Goal: Information Seeking & Learning: Learn about a topic

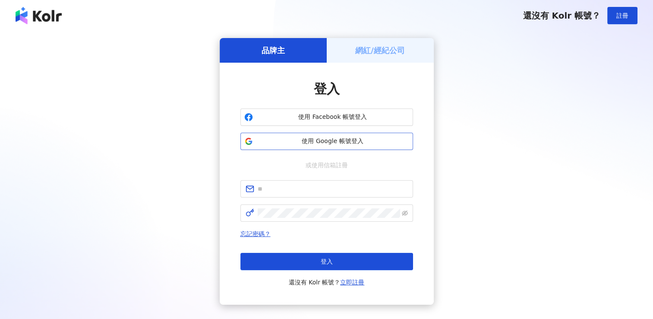
click at [354, 141] on span "使用 Google 帳號登入" at bounding box center [333, 141] width 153 height 9
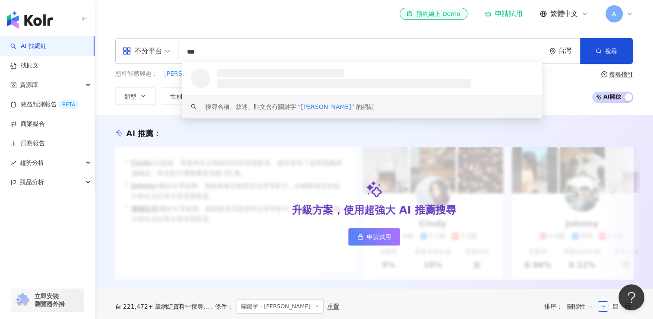
type input "***"
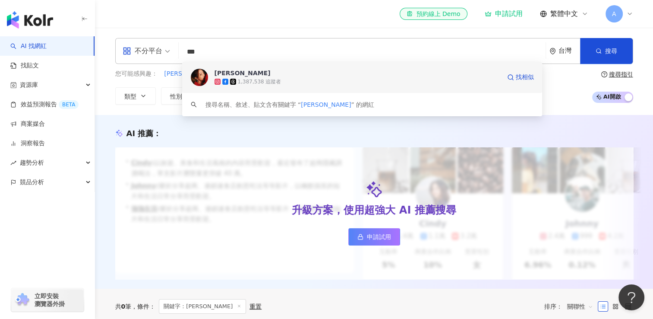
click at [273, 77] on div "1,387,538 追蹤者" at bounding box center [358, 81] width 286 height 9
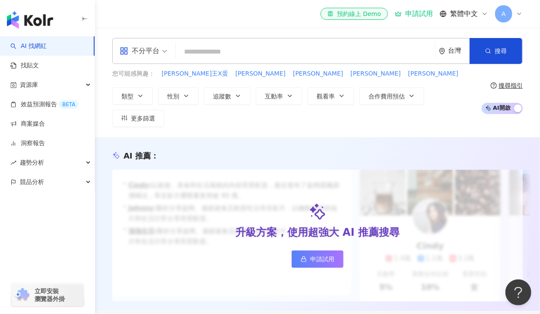
click at [336, 46] on input "search" at bounding box center [305, 52] width 252 height 16
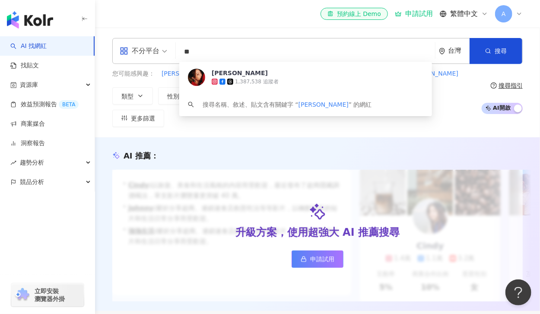
type input "**"
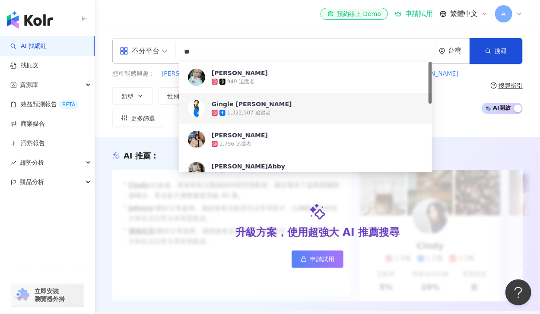
click at [283, 117] on div "Gingle 王淨 1,322,507 追蹤者 找相似" at bounding box center [305, 108] width 253 height 31
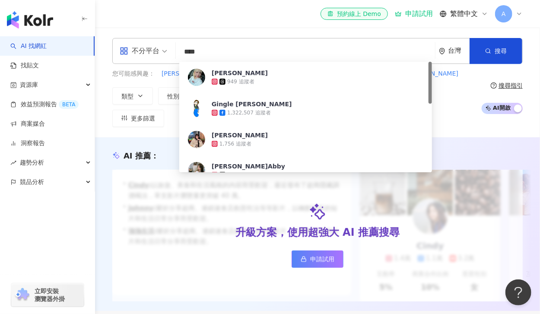
type input "***"
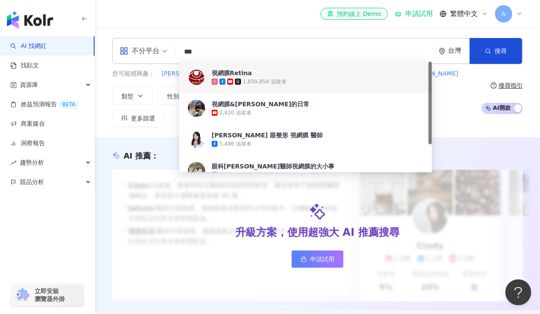
click at [307, 76] on span "視網膜Retina" at bounding box center [355, 73] width 286 height 9
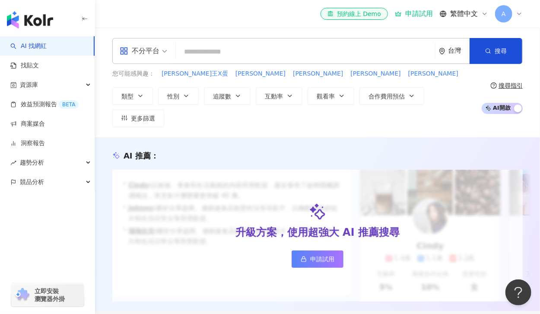
click at [256, 57] on input "search" at bounding box center [305, 52] width 252 height 16
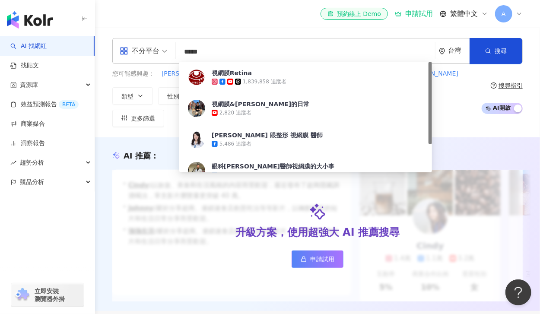
type input "***"
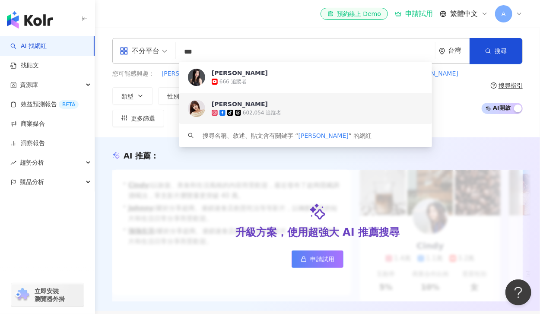
click at [263, 115] on div "602,054 追蹤者" at bounding box center [262, 112] width 38 height 7
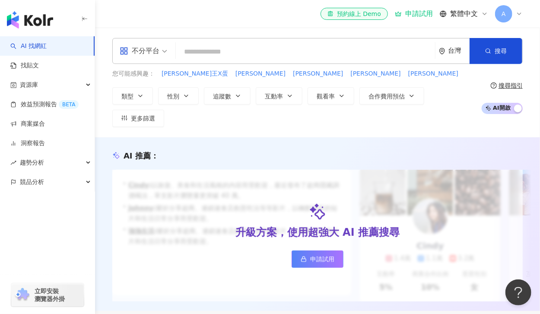
click at [259, 50] on input "search" at bounding box center [305, 52] width 252 height 16
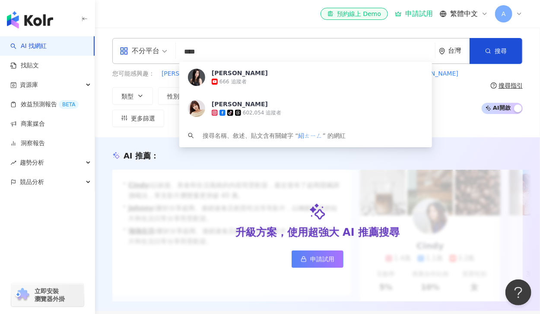
type input "**"
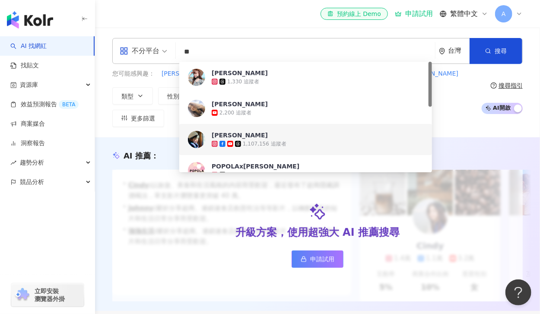
click at [280, 141] on div "1,107,156 追蹤者" at bounding box center [265, 143] width 44 height 7
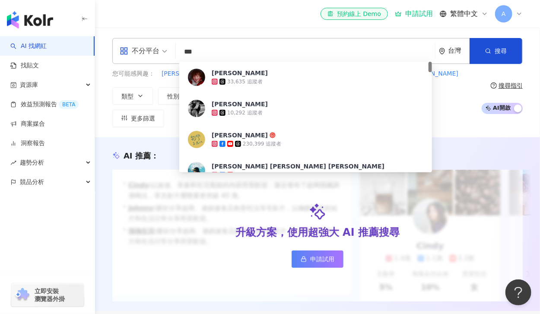
type input "***"
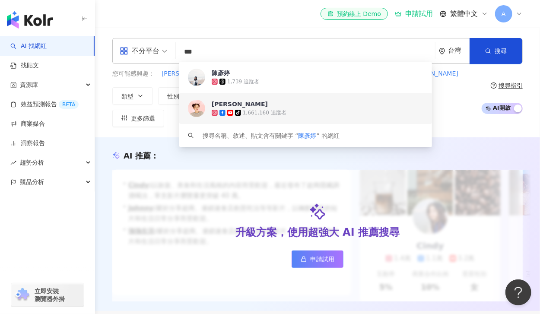
click at [271, 105] on span "[PERSON_NAME]" at bounding box center [355, 104] width 286 height 9
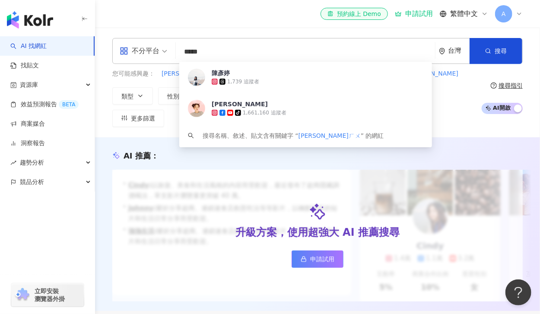
type input "***"
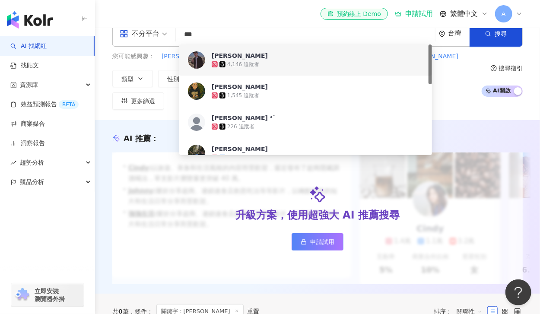
scroll to position [43, 0]
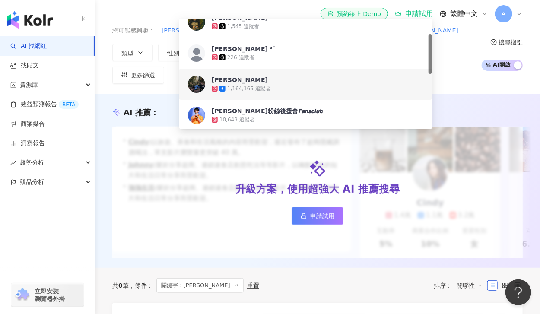
click at [294, 86] on div "1,164,165 追蹤者" at bounding box center [355, 88] width 286 height 9
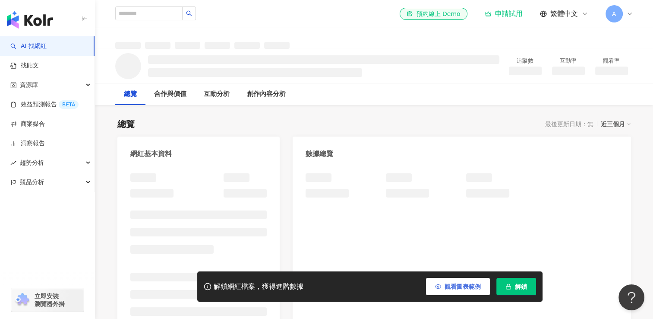
click at [470, 286] on span "觀看圖表範例" at bounding box center [463, 286] width 36 height 7
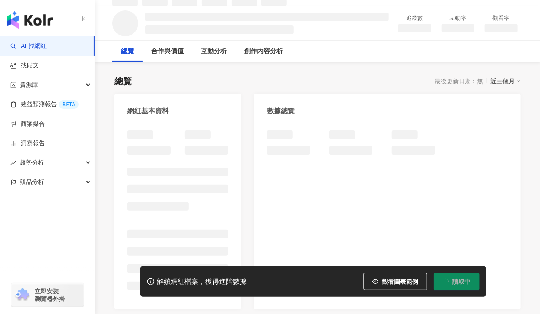
scroll to position [86, 0]
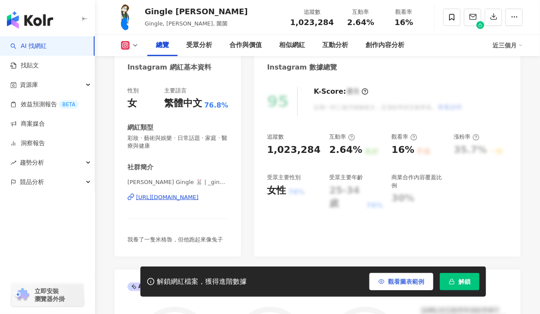
click at [412, 278] on span "觀看圖表範例" at bounding box center [406, 281] width 36 height 7
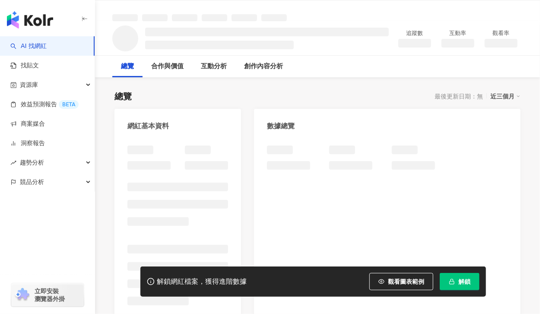
scroll to position [43, 0]
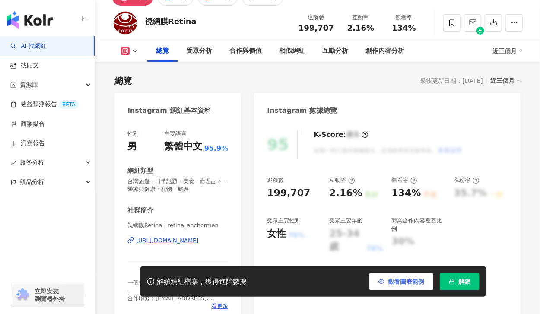
scroll to position [77, 0]
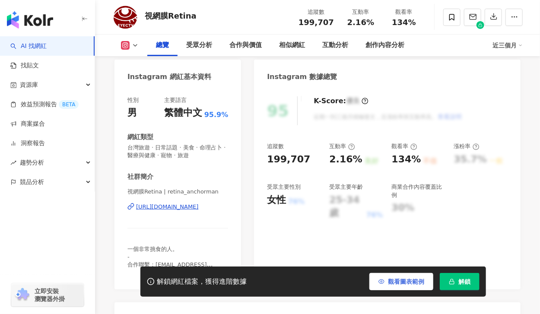
click at [405, 274] on button "觀看圖表範例" at bounding box center [401, 281] width 64 height 17
click at [406, 281] on span "觀看圖表範例" at bounding box center [406, 281] width 36 height 7
click at [422, 283] on span "觀看圖表範例" at bounding box center [406, 281] width 36 height 7
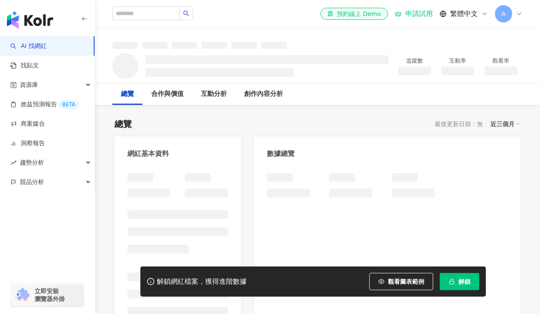
click at [401, 281] on span "觀看圖表範例" at bounding box center [406, 281] width 36 height 7
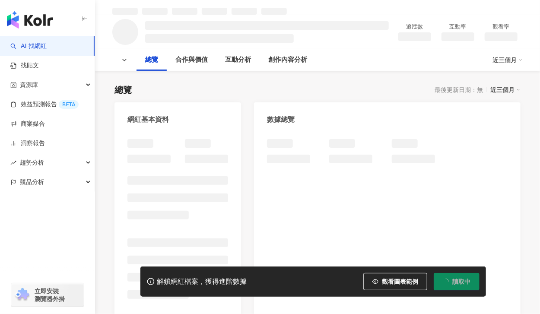
scroll to position [86, 0]
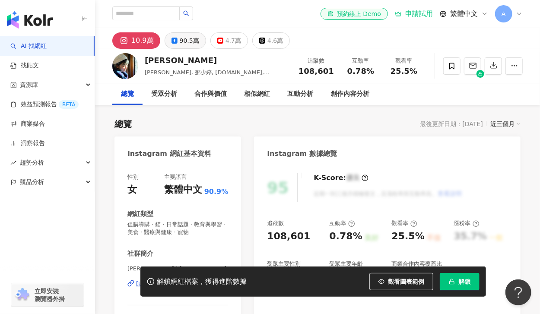
click at [176, 43] on button "90.5萬" at bounding box center [185, 40] width 41 height 16
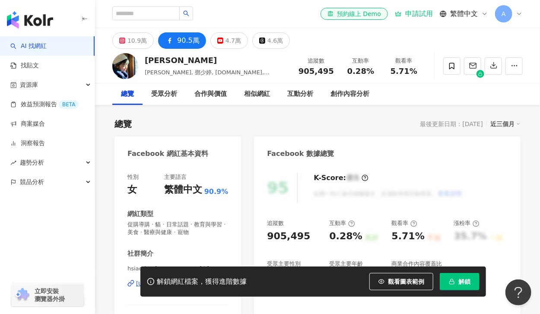
click at [137, 44] on div "10.9萬" at bounding box center [136, 41] width 19 height 12
click at [218, 36] on button "4.7萬" at bounding box center [229, 40] width 38 height 16
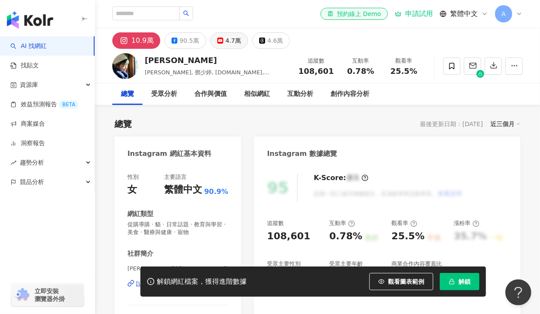
click at [220, 41] on button "4.7萬" at bounding box center [229, 40] width 38 height 16
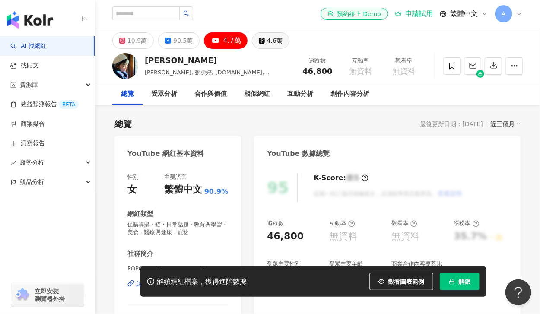
click at [267, 42] on div "4.6萬" at bounding box center [275, 41] width 16 height 12
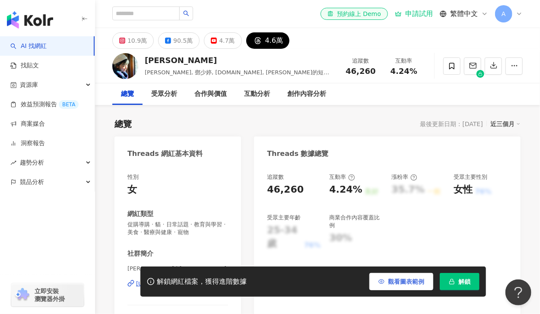
click at [396, 284] on span "觀看圖表範例" at bounding box center [406, 281] width 36 height 7
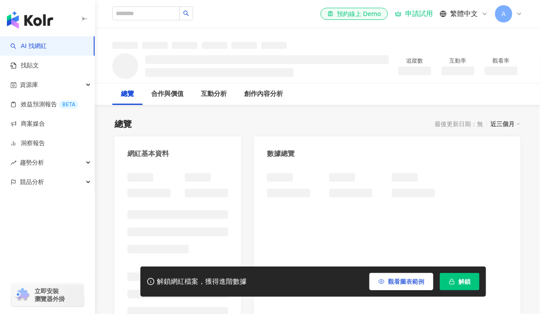
click at [401, 279] on span "觀看圖表範例" at bounding box center [406, 281] width 36 height 7
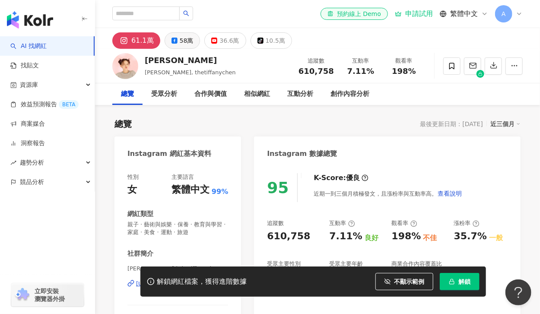
click at [177, 38] on button "58萬" at bounding box center [183, 40] width 36 height 16
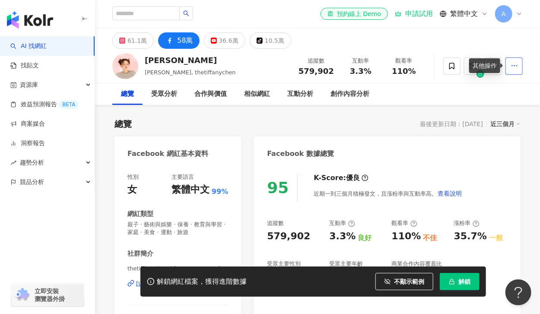
click at [516, 63] on icon "button" at bounding box center [514, 66] width 8 height 8
click at [428, 92] on div "總覽 受眾分析 合作與價值 相似網紅 互動分析 創作內容分析" at bounding box center [317, 94] width 410 height 22
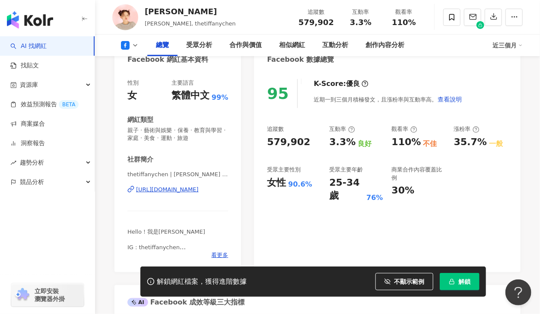
scroll to position [173, 0]
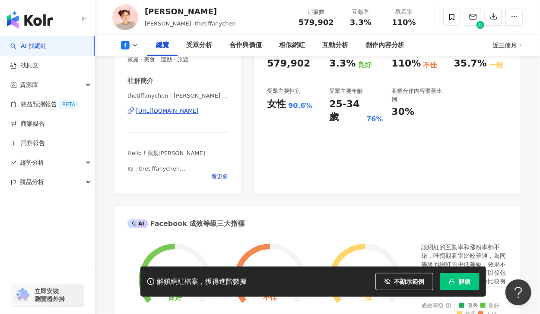
click at [190, 107] on div "https://www.facebook.com/916099825197791" at bounding box center [167, 111] width 63 height 8
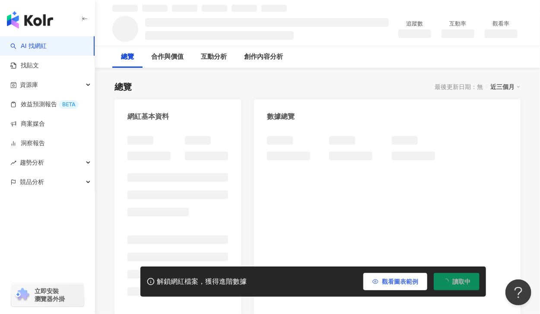
scroll to position [34, 0]
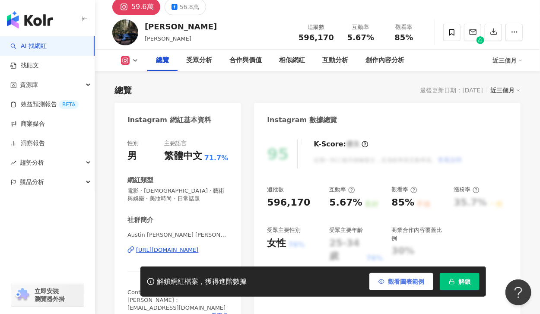
click at [402, 283] on span "觀看圖表範例" at bounding box center [406, 281] width 36 height 7
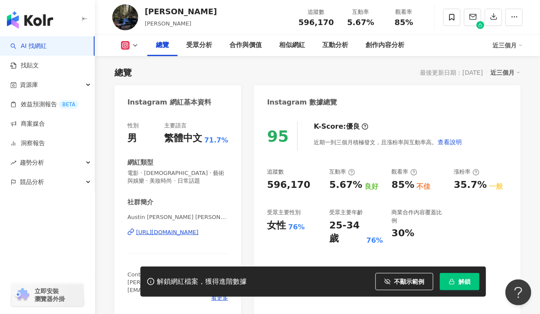
scroll to position [77, 0]
